Goal: Task Accomplishment & Management: Manage account settings

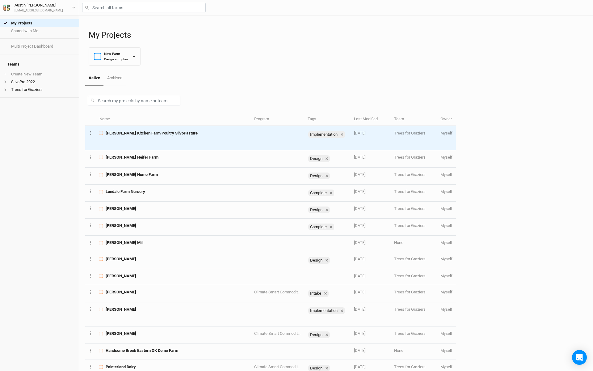
click at [139, 134] on span "[PERSON_NAME] Kitchen Farm Poultry SilvoPasture" at bounding box center [152, 133] width 92 height 6
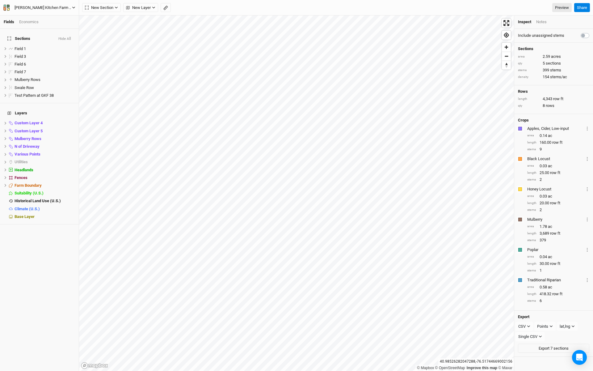
click at [64, 7] on div "[PERSON_NAME] Kitchen Farm Poultry SilvoPasture" at bounding box center [43, 8] width 57 height 6
click at [50, 19] on button "Back" at bounding box center [51, 17] width 49 height 8
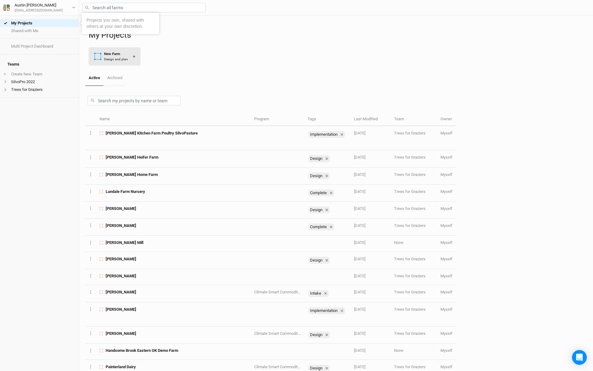
click at [101, 57] on icon "button" at bounding box center [98, 56] width 6 height 6
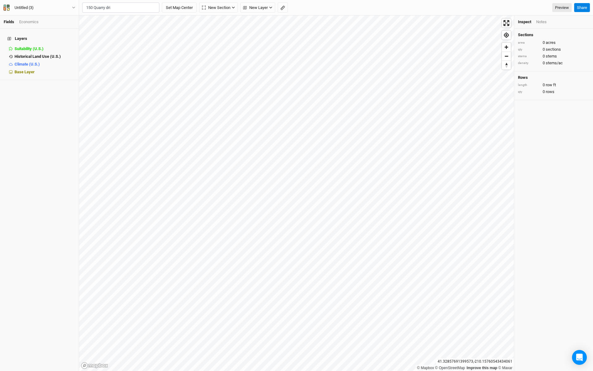
click at [107, 24] on div "[GEOGRAPHIC_DATA], [US_STATE] 17815, [GEOGRAPHIC_DATA]" at bounding box center [133, 28] width 77 height 11
type input "[STREET_ADDRESS][US_STATE]"
click at [183, 5] on button "Set Map Center" at bounding box center [179, 7] width 35 height 11
click at [117, 7] on icon "button" at bounding box center [116, 7] width 3 height 3
click at [137, 7] on span "New Layer" at bounding box center [138, 8] width 25 height 6
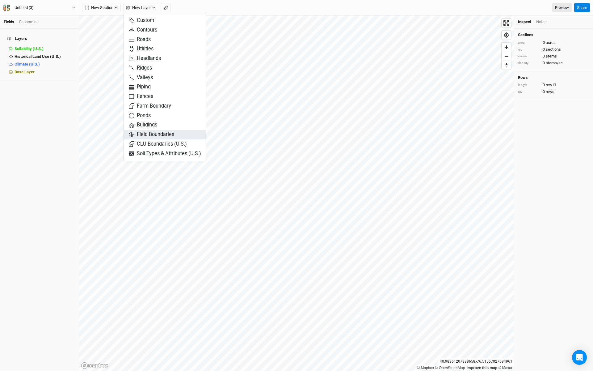
click at [158, 136] on span "Field Boundaries" at bounding box center [151, 134] width 45 height 7
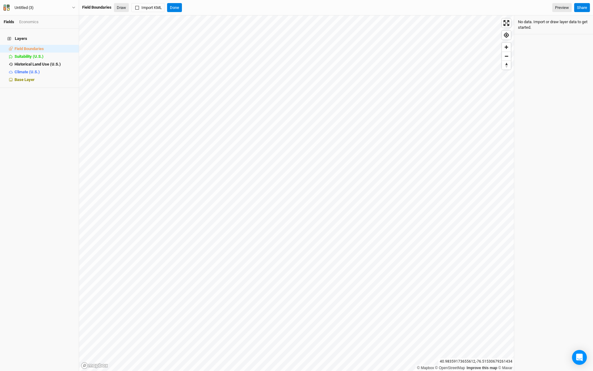
click at [122, 3] on button "Draw" at bounding box center [121, 7] width 15 height 9
click at [216, 5] on button "Done" at bounding box center [211, 7] width 15 height 9
click at [75, 9] on icon "button" at bounding box center [73, 7] width 3 height 3
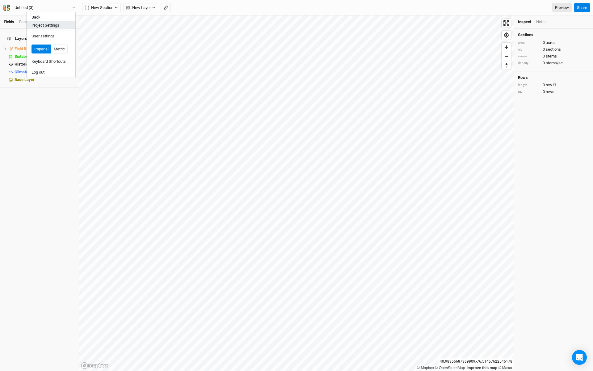
click at [48, 23] on button "Project Settings" at bounding box center [51, 25] width 49 height 8
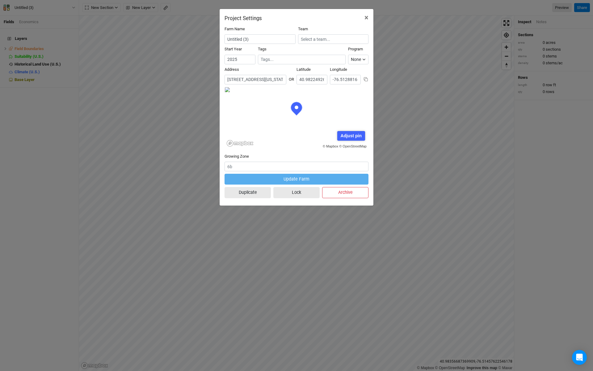
scroll to position [31, 72]
click at [265, 39] on input "Untitled (3)" at bounding box center [260, 39] width 71 height 10
type input "[PERSON_NAME] Kitchen Farm CIG 2025"
click at [250, 60] on input "2024" at bounding box center [240, 60] width 31 height 10
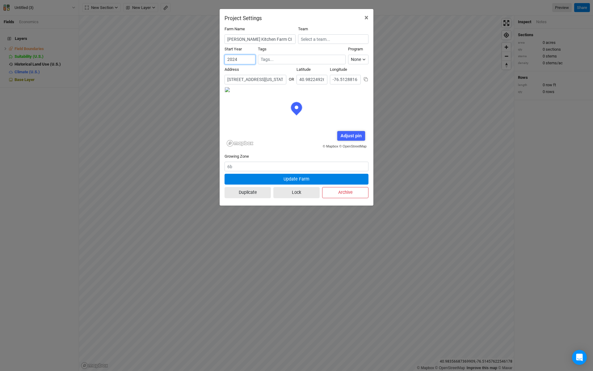
type input "2023"
click at [250, 60] on input "2023" at bounding box center [240, 60] width 31 height 10
click at [334, 35] on input "text" at bounding box center [333, 39] width 70 height 10
click at [329, 59] on div "Trees for Graziers" at bounding box center [322, 60] width 32 height 6
type input "Trees for Graziers"
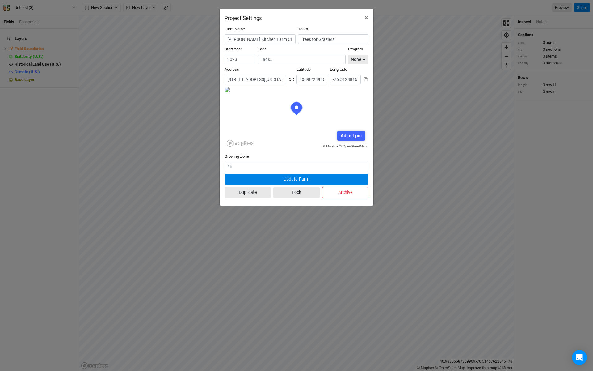
click at [363, 60] on icon "button" at bounding box center [364, 59] width 3 height 3
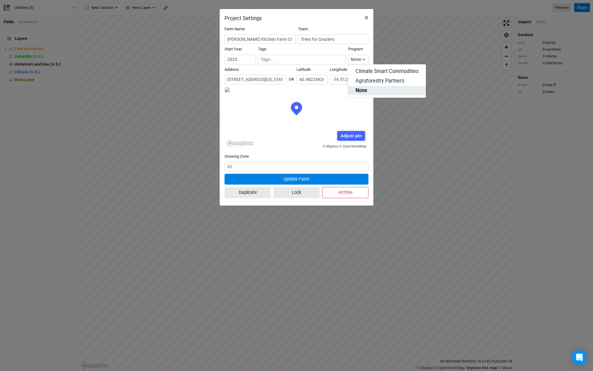
click at [361, 91] on span "None" at bounding box center [362, 90] width 12 height 7
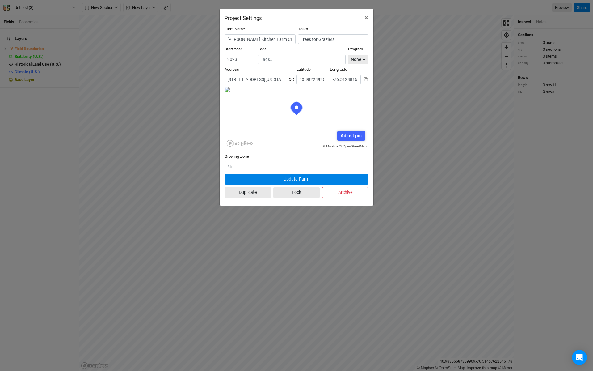
click at [359, 57] on div "None" at bounding box center [356, 59] width 10 height 6
click at [338, 57] on input "text" at bounding box center [302, 59] width 82 height 6
click at [276, 77] on div "Complete" at bounding box center [274, 80] width 17 height 6
click at [294, 178] on button "Update Farm" at bounding box center [297, 179] width 144 height 11
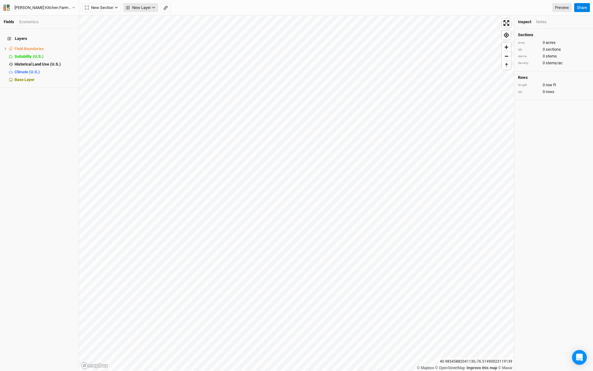
click at [156, 4] on button "New Layer" at bounding box center [140, 7] width 35 height 9
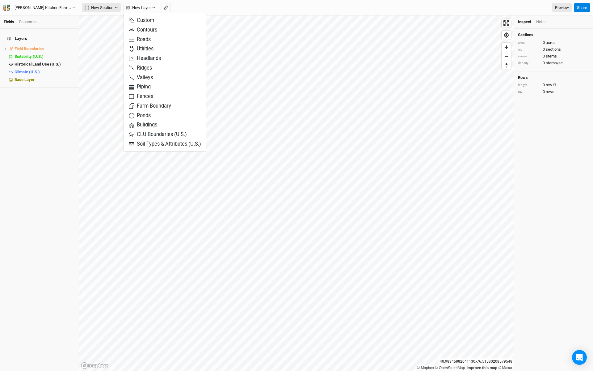
click at [119, 7] on button "New Section" at bounding box center [101, 7] width 39 height 9
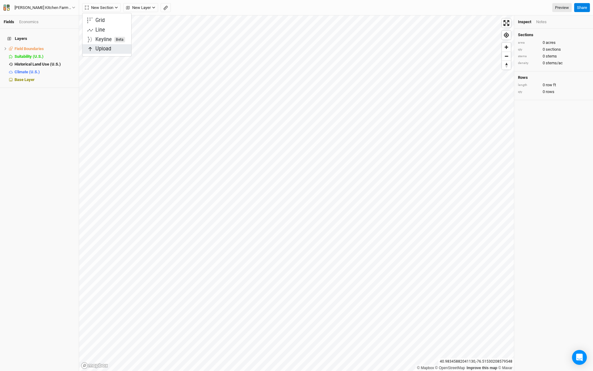
click at [109, 51] on span "Upload" at bounding box center [99, 48] width 24 height 7
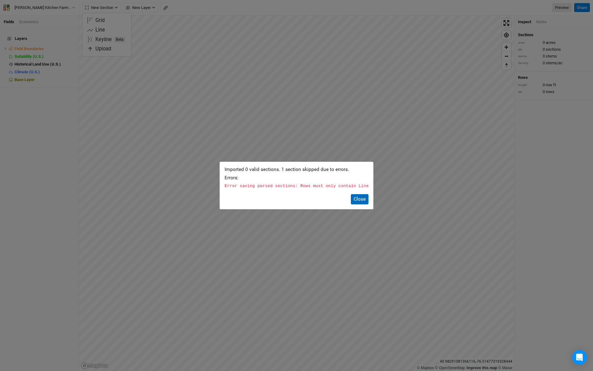
click at [365, 200] on button "Close" at bounding box center [360, 199] width 18 height 10
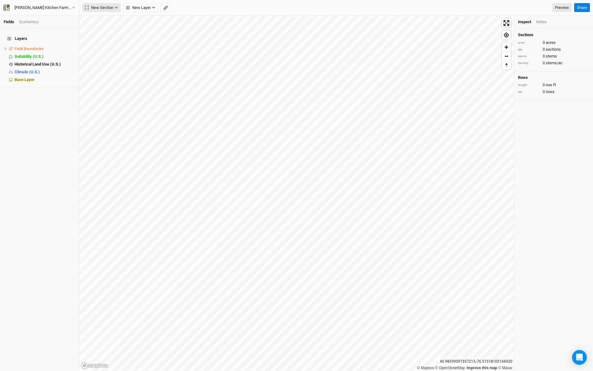
click at [119, 9] on button "New Section" at bounding box center [101, 7] width 39 height 9
click at [115, 46] on button "Upload" at bounding box center [107, 49] width 49 height 10
click at [106, 48] on span "Upload" at bounding box center [99, 48] width 24 height 7
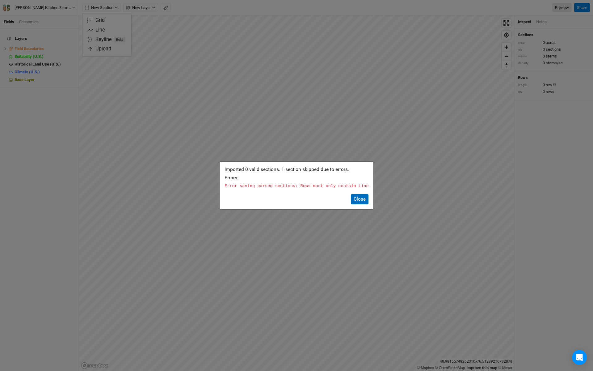
click at [360, 199] on button "Close" at bounding box center [360, 199] width 18 height 10
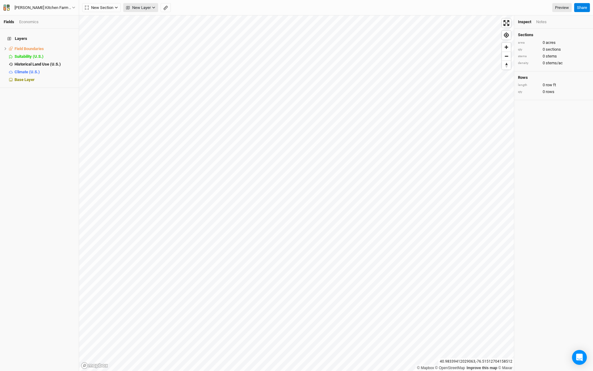
click at [152, 8] on icon "button" at bounding box center [153, 7] width 3 height 3
click at [119, 8] on button "New Section" at bounding box center [101, 7] width 39 height 9
click at [102, 50] on span "Upload" at bounding box center [99, 48] width 24 height 7
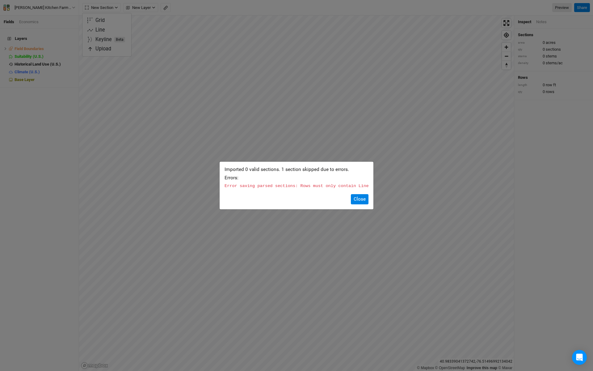
drag, startPoint x: 330, startPoint y: 191, endPoint x: 321, endPoint y: 192, distance: 9.6
click at [321, 192] on div "Imported 0 valid sections. 1 section skipped due to errors. Errors: Error savin…" at bounding box center [297, 186] width 154 height 48
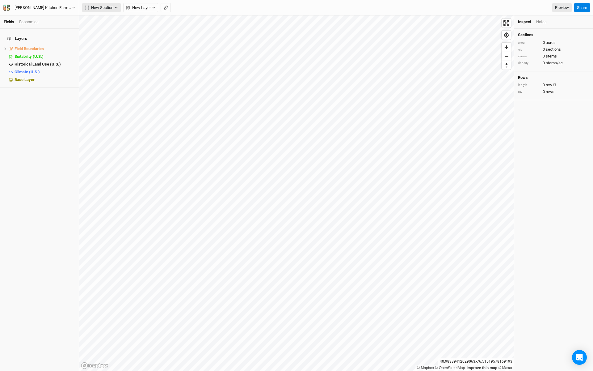
click at [119, 10] on button "New Section" at bounding box center [101, 7] width 39 height 9
click at [142, 9] on span "New Layer" at bounding box center [138, 8] width 25 height 6
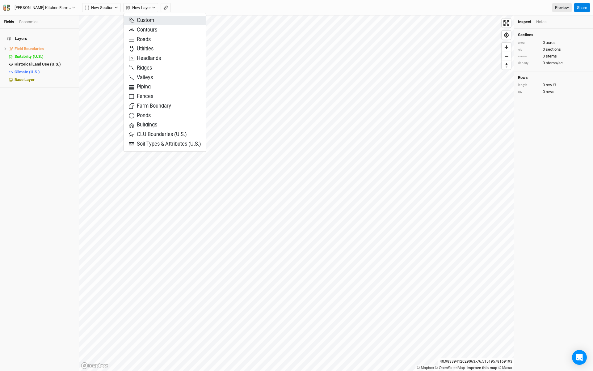
click at [144, 20] on span "Custom" at bounding box center [141, 20] width 25 height 7
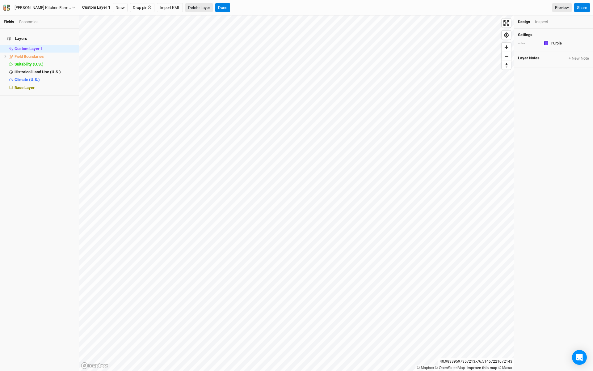
click at [188, 7] on button "Delete Layer" at bounding box center [199, 7] width 28 height 9
click at [210, 6] on button "Cancel" at bounding box center [204, 7] width 18 height 9
click at [177, 5] on button "Import KML" at bounding box center [170, 7] width 26 height 9
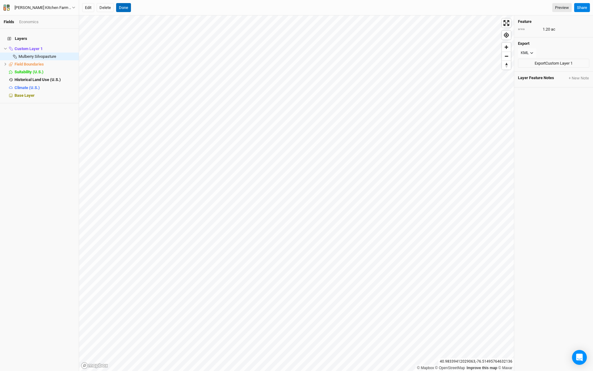
click at [130, 6] on button "Done" at bounding box center [123, 7] width 15 height 9
